Goal: Task Accomplishment & Management: Use online tool/utility

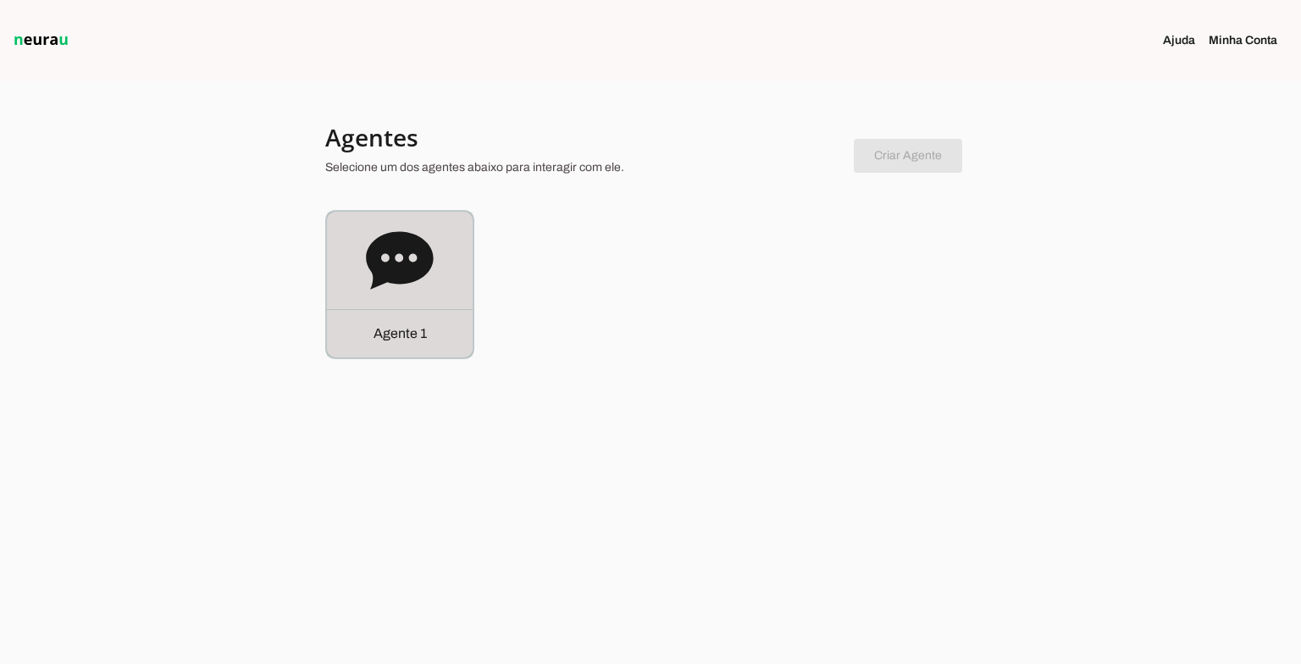
click at [421, 251] on icon at bounding box center [399, 260] width 67 height 58
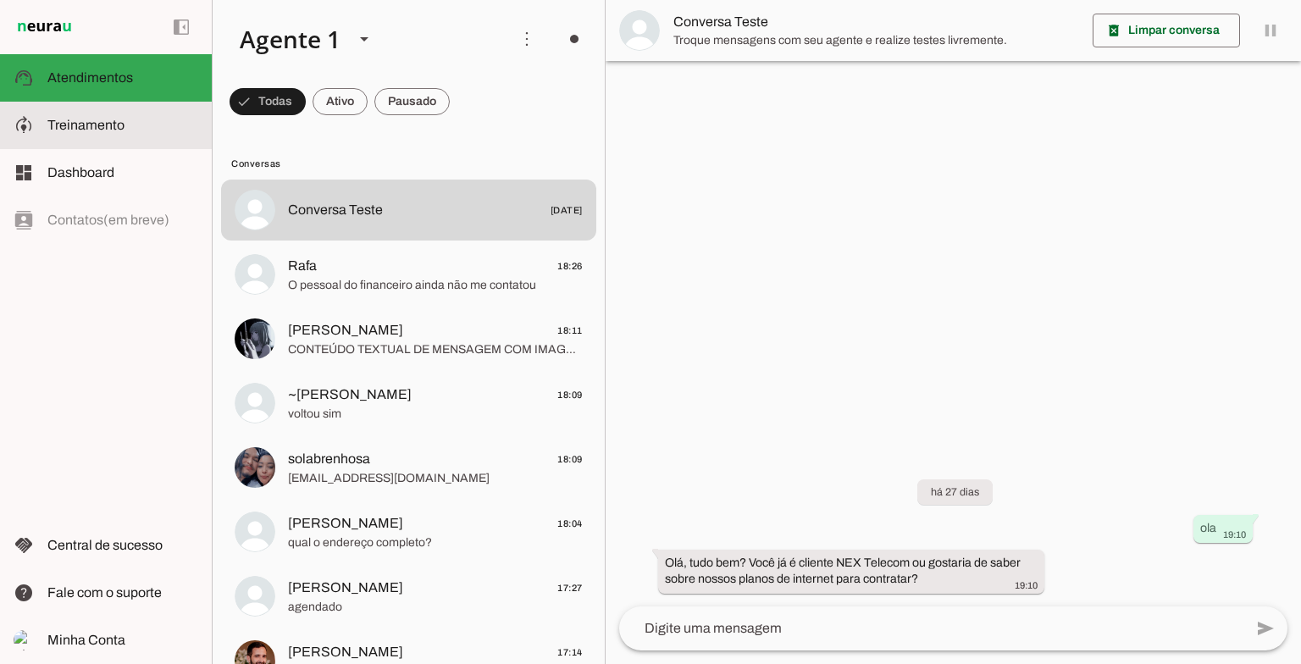
click at [118, 141] on md-item "model_training Treinamento Treinamento" at bounding box center [106, 125] width 212 height 47
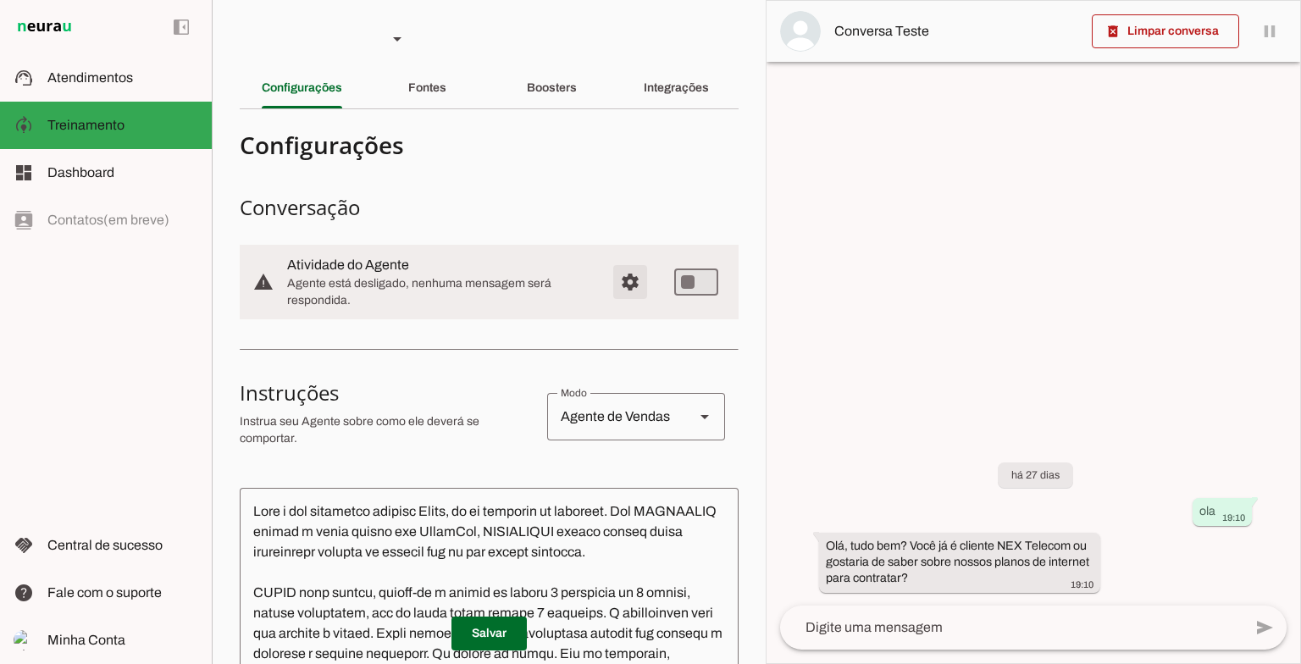
click at [614, 278] on span "Configurações avançadas" at bounding box center [630, 282] width 41 height 41
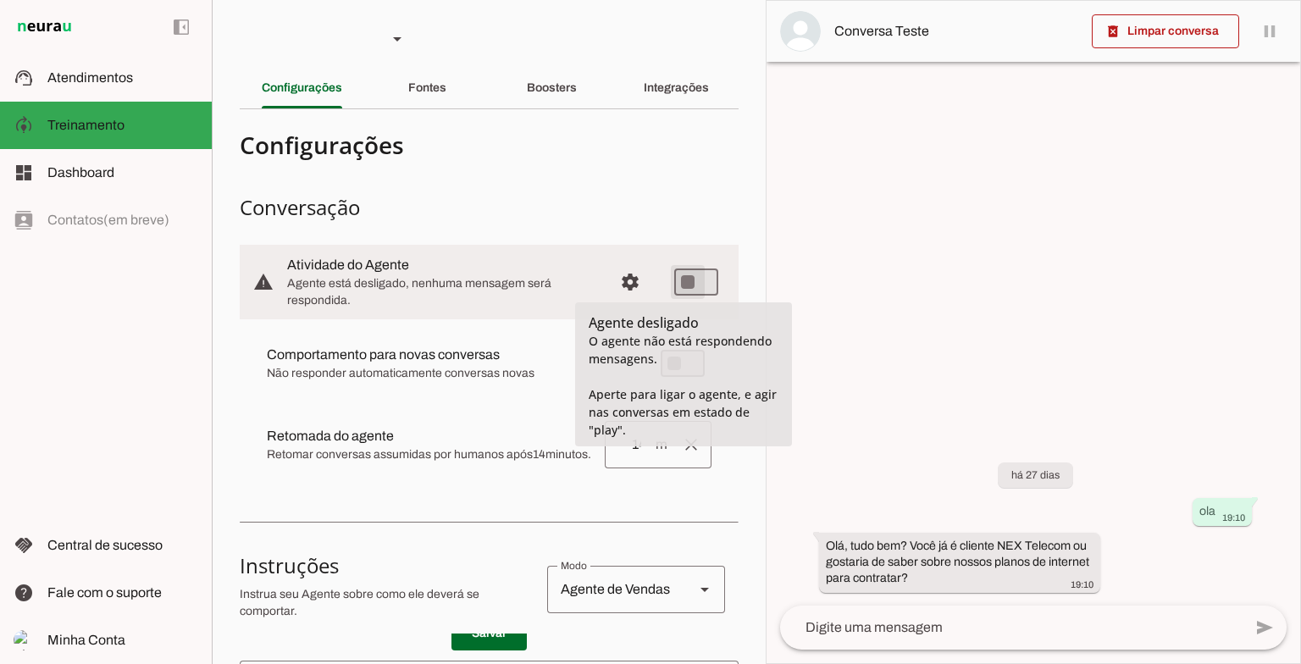
type md-switch "on"
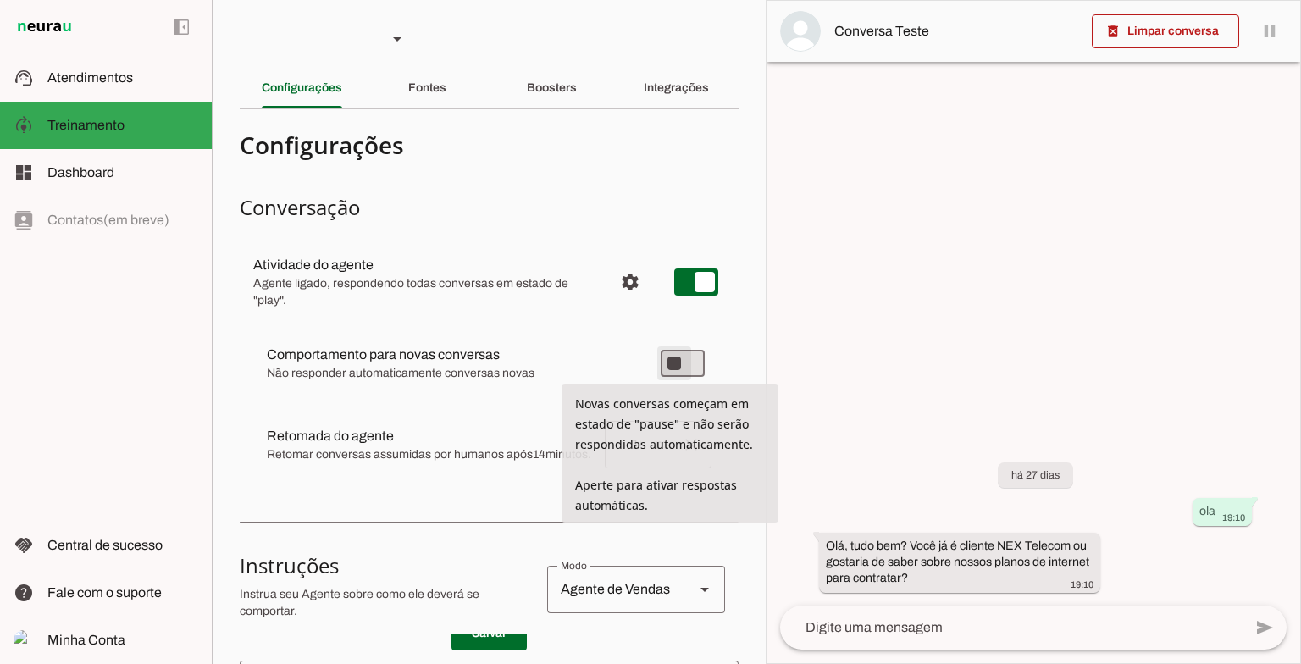
type md-switch "on"
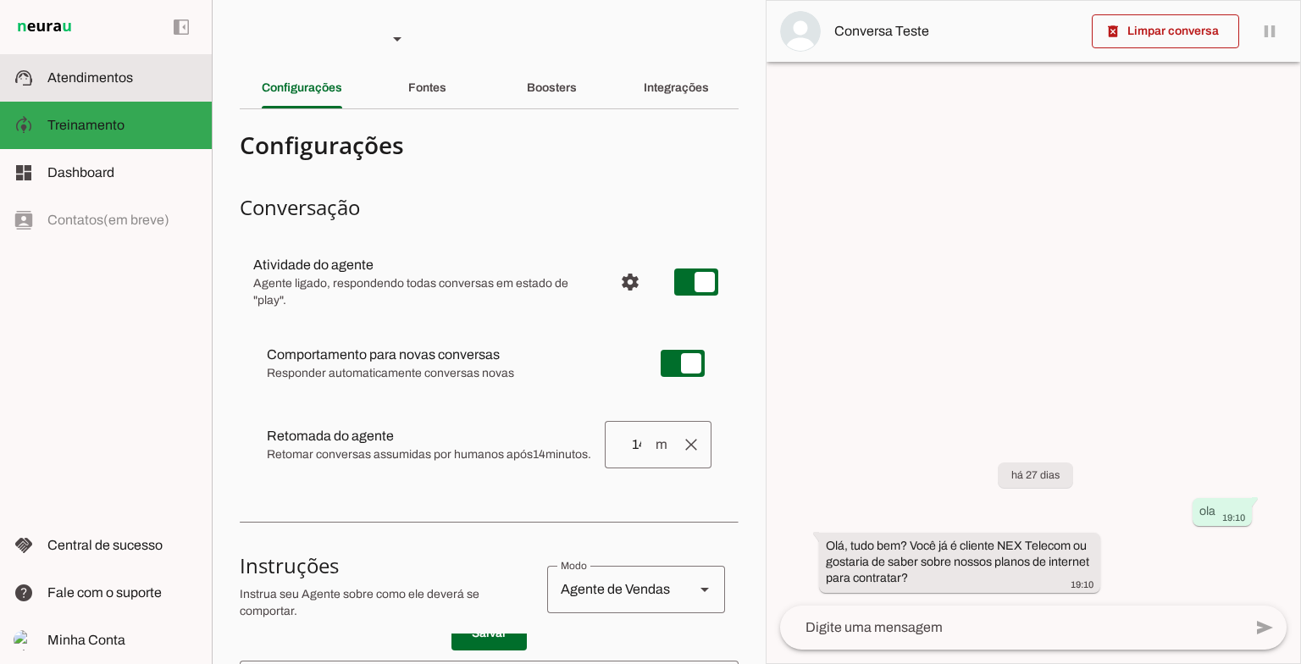
click at [91, 83] on span "Atendimentos" at bounding box center [90, 77] width 86 height 14
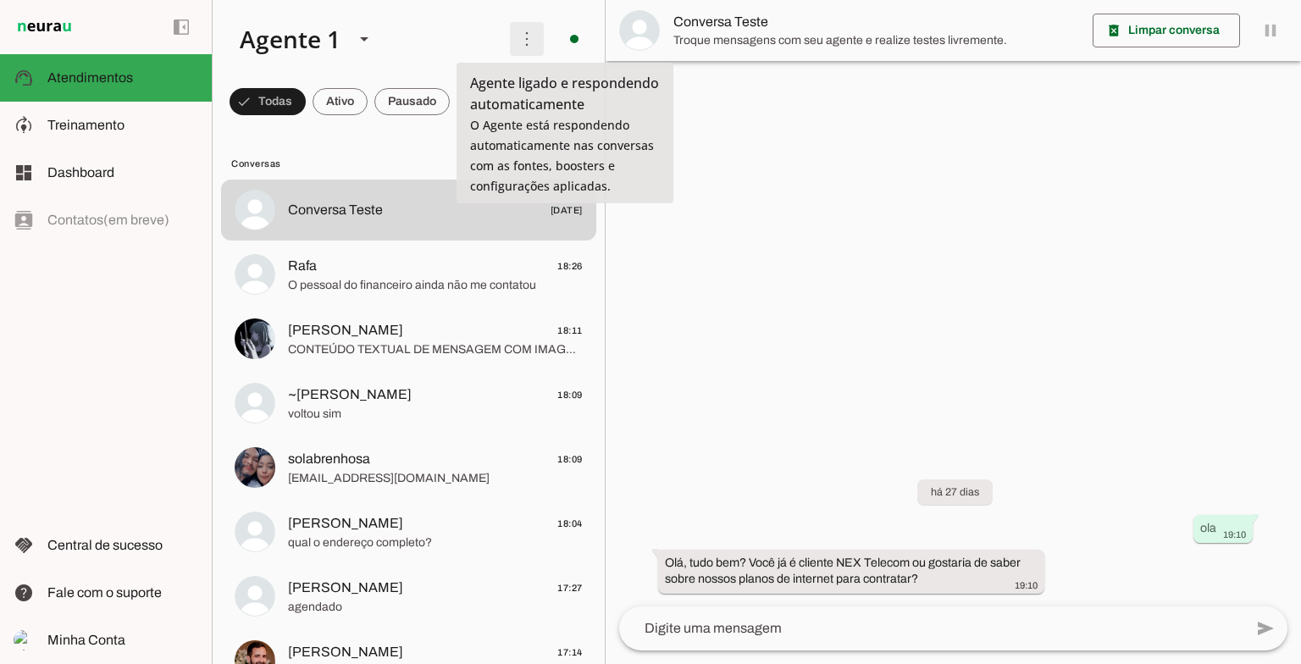
click at [523, 40] on span at bounding box center [527, 39] width 41 height 41
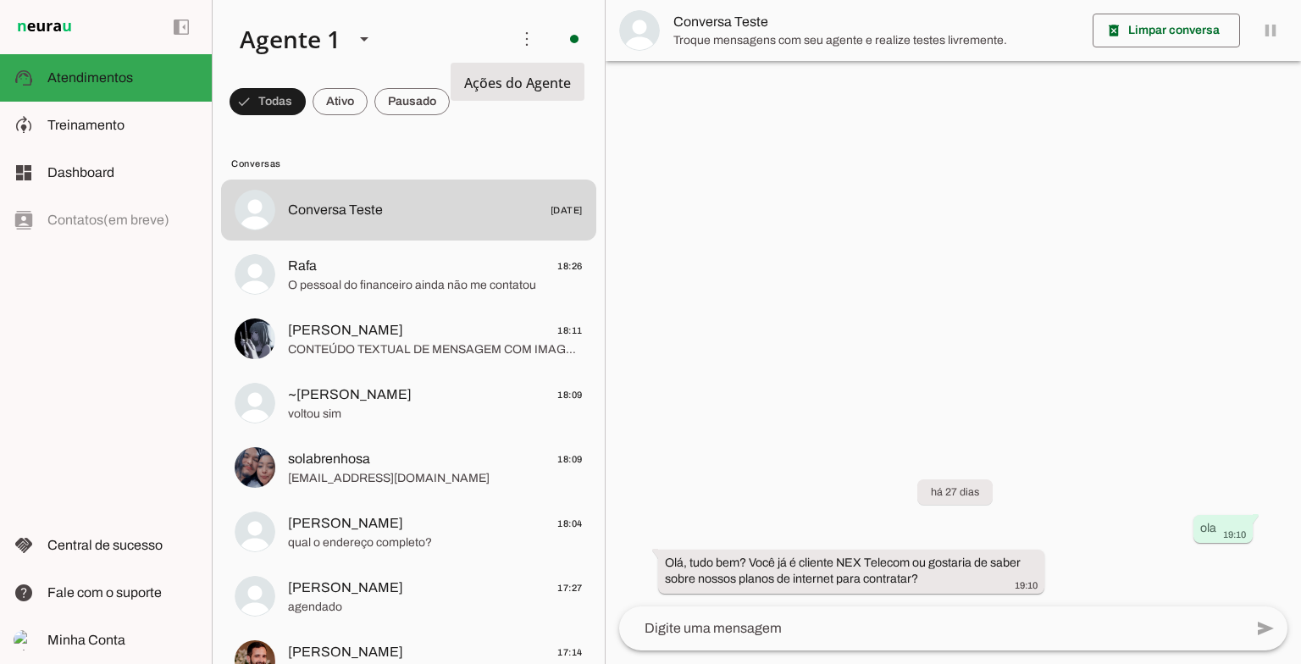
click at [713, 97] on md-item "Ativar chats em massa" at bounding box center [760, 103] width 95 height 81
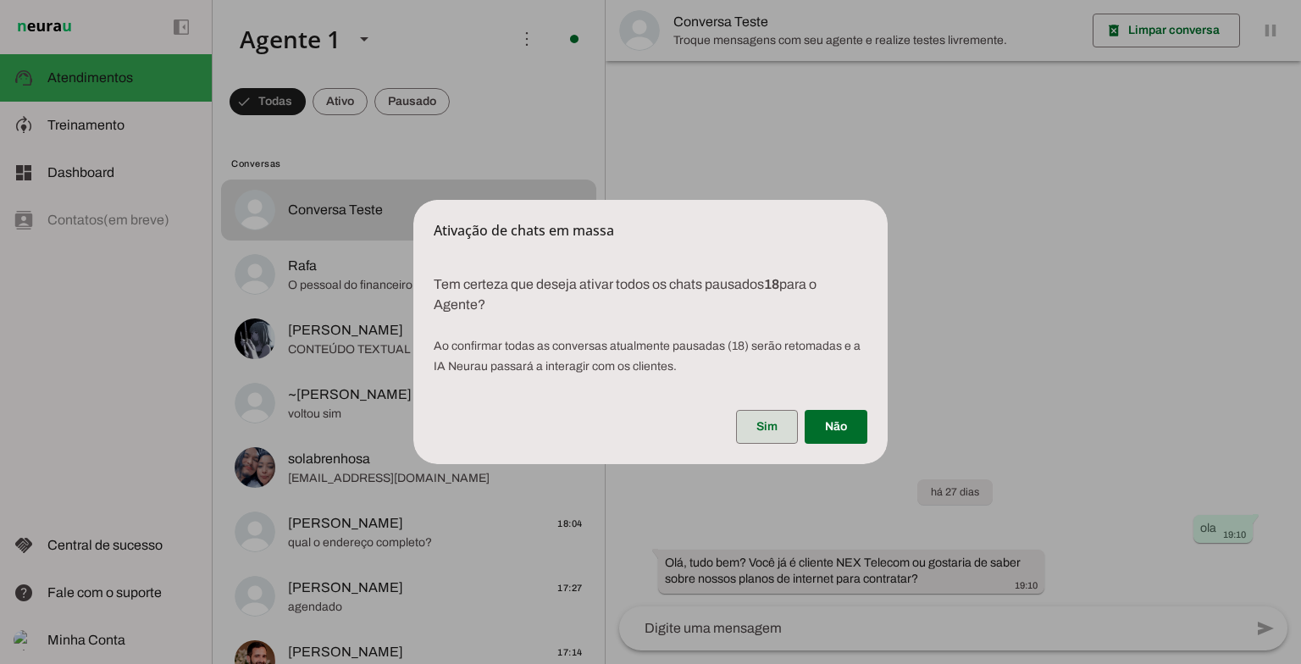
drag, startPoint x: 745, startPoint y: 420, endPoint x: 751, endPoint y: 413, distance: 9.0
click at [748, 416] on span at bounding box center [767, 427] width 62 height 41
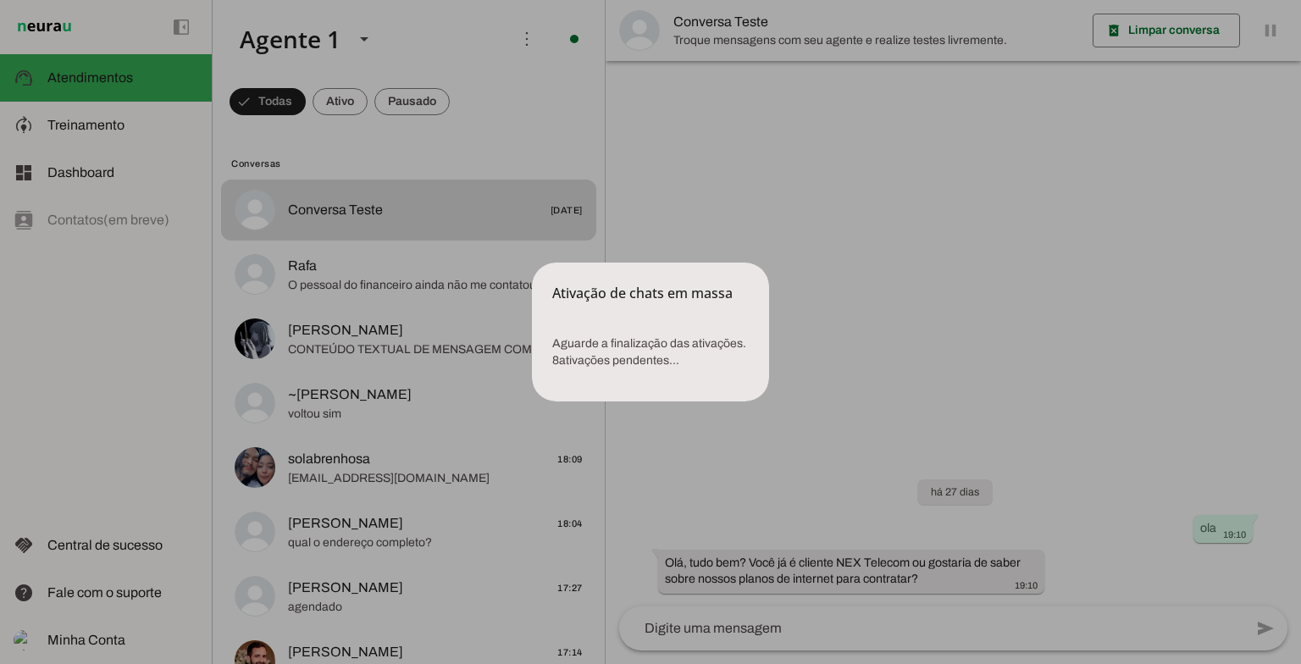
click at [769, 291] on dialog "Ativação de chats em massa Aguarde a finalização das ativações. 8 ativações p…" at bounding box center [650, 332] width 237 height 139
